Goal: Information Seeking & Learning: Learn about a topic

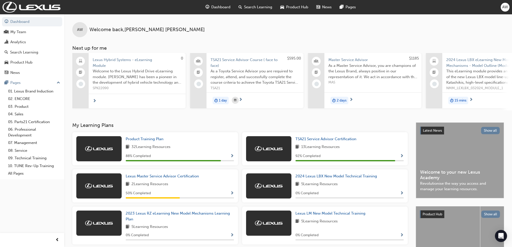
click at [259, 9] on span "Search Learning" at bounding box center [258, 7] width 28 height 6
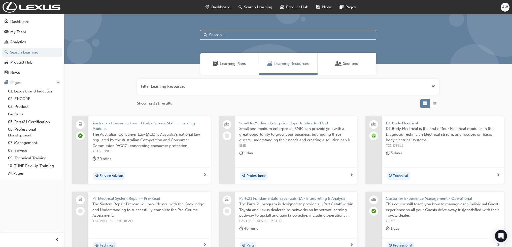
click at [221, 37] on input "text" at bounding box center [288, 35] width 176 height 10
paste input "(SP_LBX_MORIZO_EL_NM0425)"
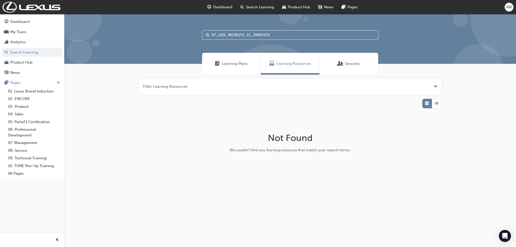
type input "SP_LBX_MORIZO_EL_NM0425"
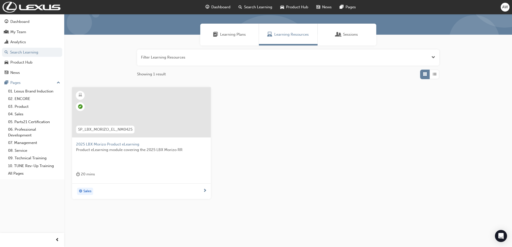
scroll to position [30, 0]
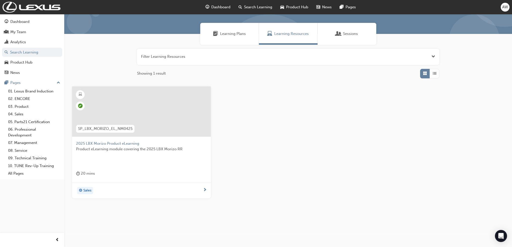
click at [265, 8] on span "Search Learning" at bounding box center [258, 7] width 28 height 6
click at [257, 6] on span "Search Learning" at bounding box center [258, 7] width 28 height 6
click at [215, 7] on span "Dashboard" at bounding box center [220, 7] width 19 height 6
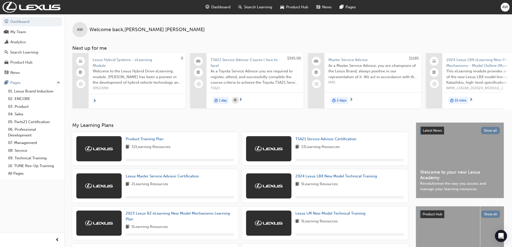
click at [251, 8] on span "Search Learning" at bounding box center [258, 7] width 28 height 6
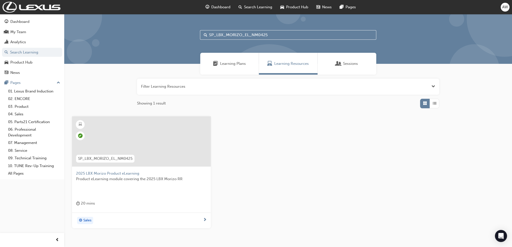
drag, startPoint x: 259, startPoint y: 34, endPoint x: 205, endPoint y: 35, distance: 54.1
click at [205, 35] on div "SP_LBX_MORIZO_EL_NM0425" at bounding box center [288, 35] width 176 height 10
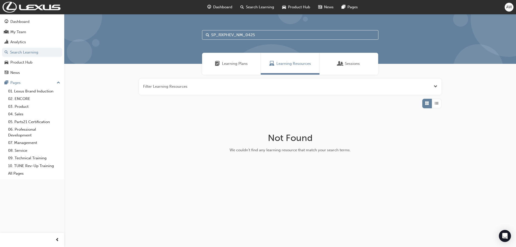
type input "SP_RXPHEV_NM_0425"
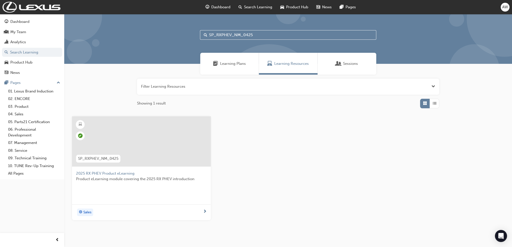
click at [83, 136] on div at bounding box center [80, 136] width 9 height 9
